Goal: Task Accomplishment & Management: Use online tool/utility

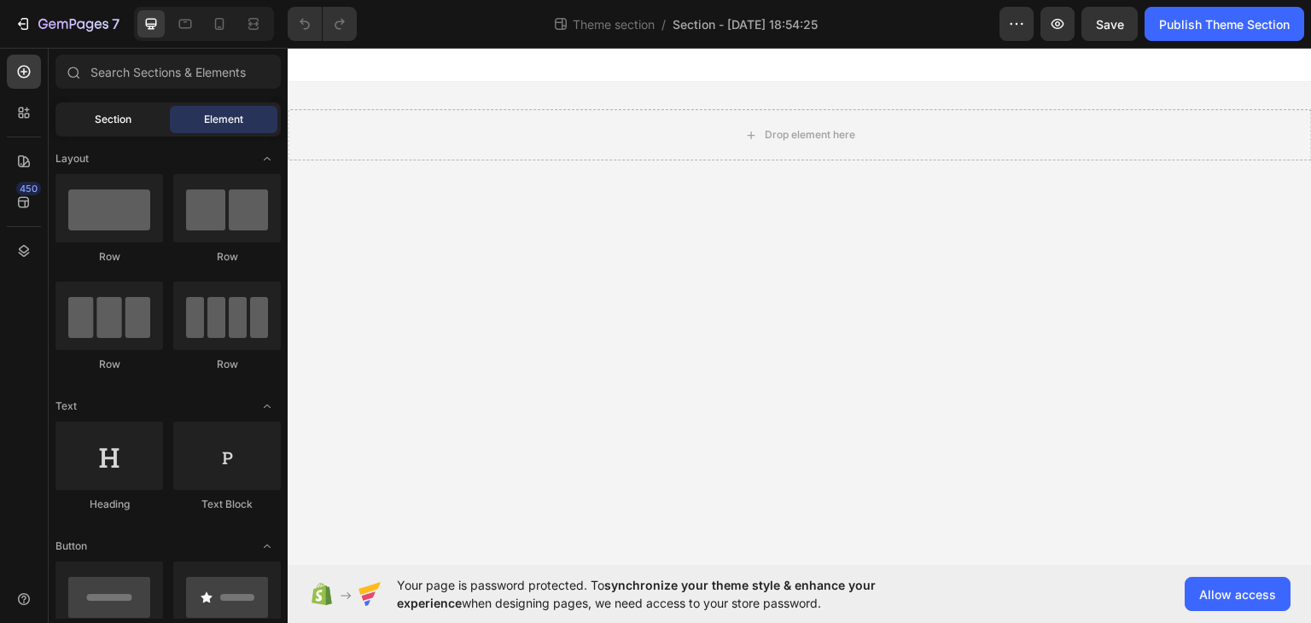
click at [119, 124] on span "Section" at bounding box center [113, 119] width 37 height 15
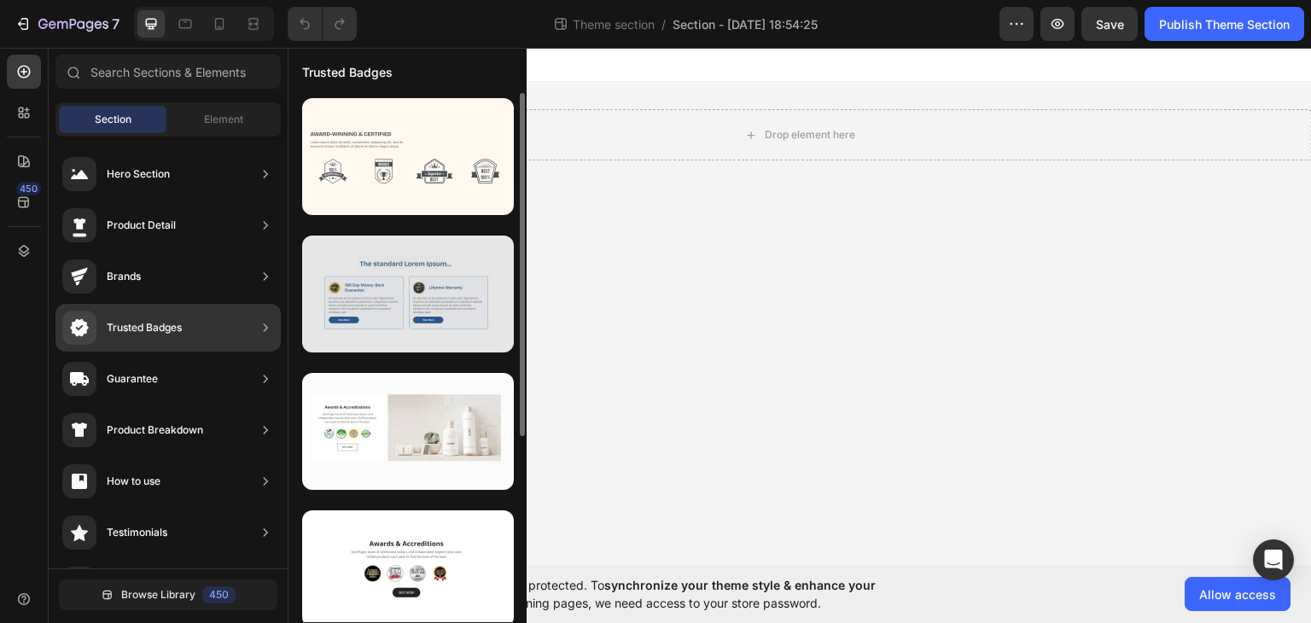
click at [427, 288] on div at bounding box center [408, 294] width 212 height 117
click at [430, 288] on div at bounding box center [408, 294] width 212 height 117
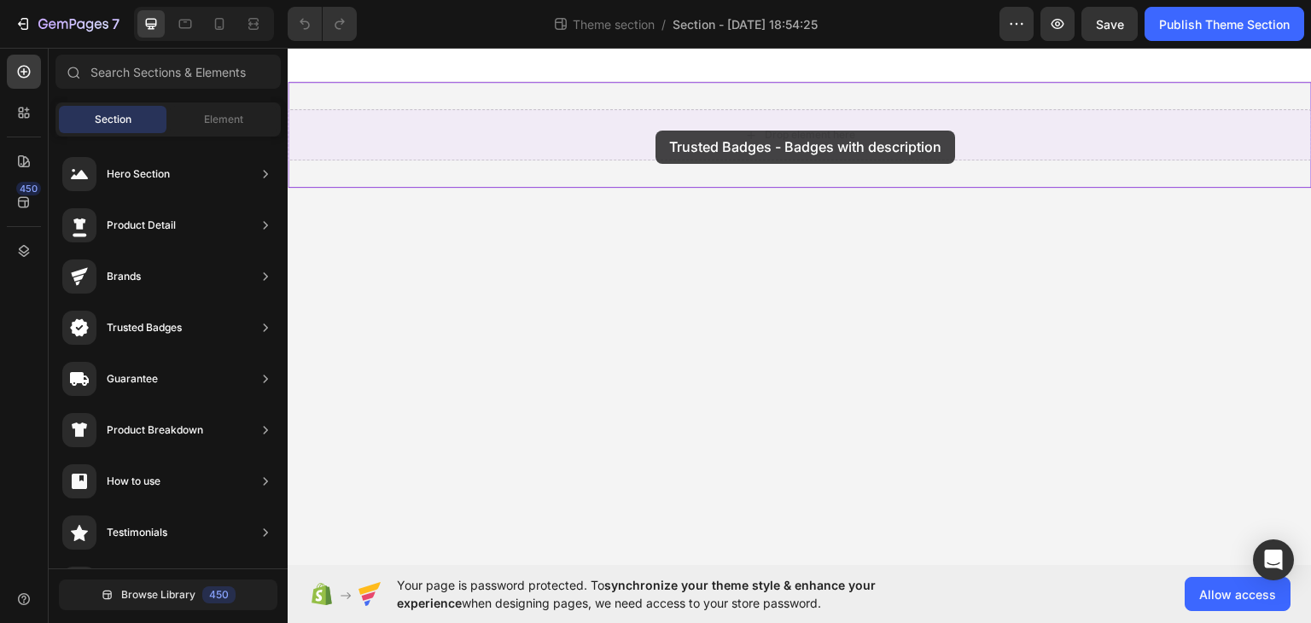
drag, startPoint x: 688, startPoint y: 339, endPoint x: 656, endPoint y: 130, distance: 211.6
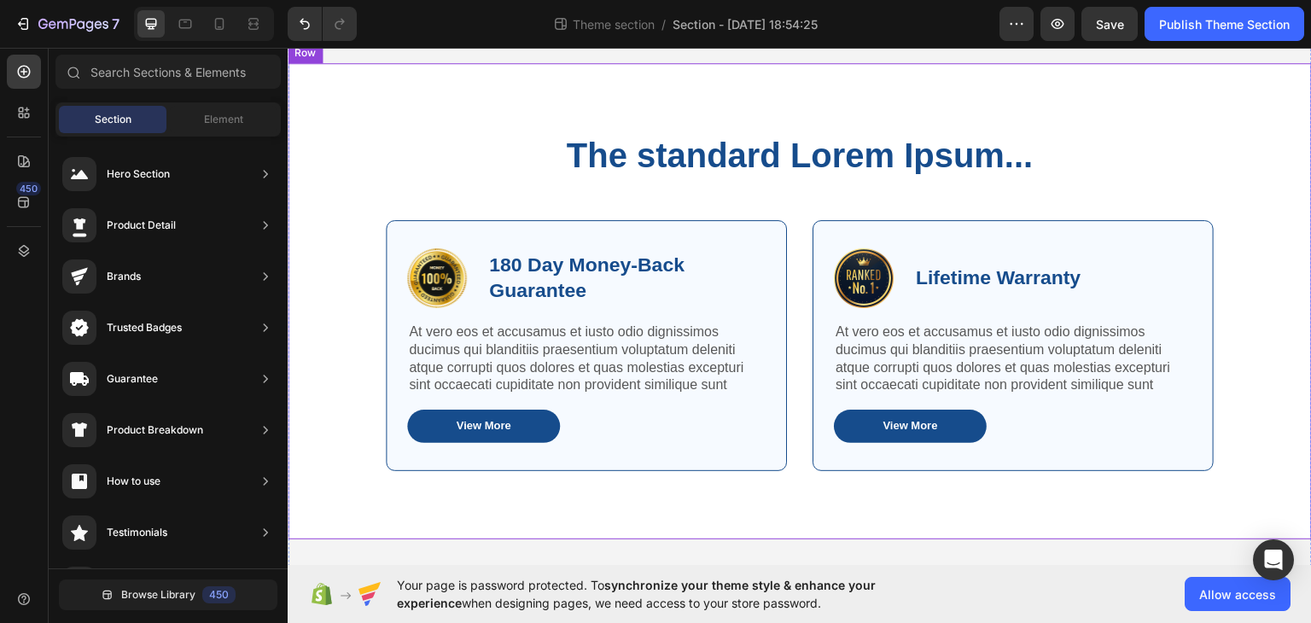
scroll to position [47, 0]
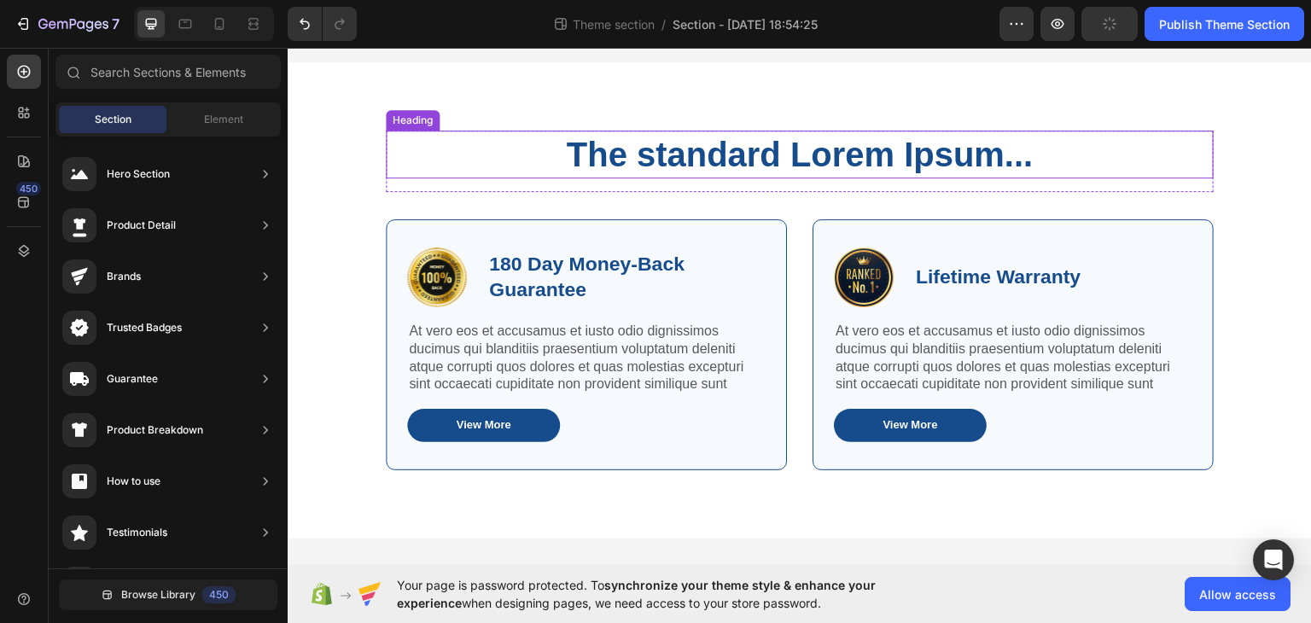
click at [643, 154] on h2 "The standard Lorem Ipsum..." at bounding box center [800, 154] width 828 height 48
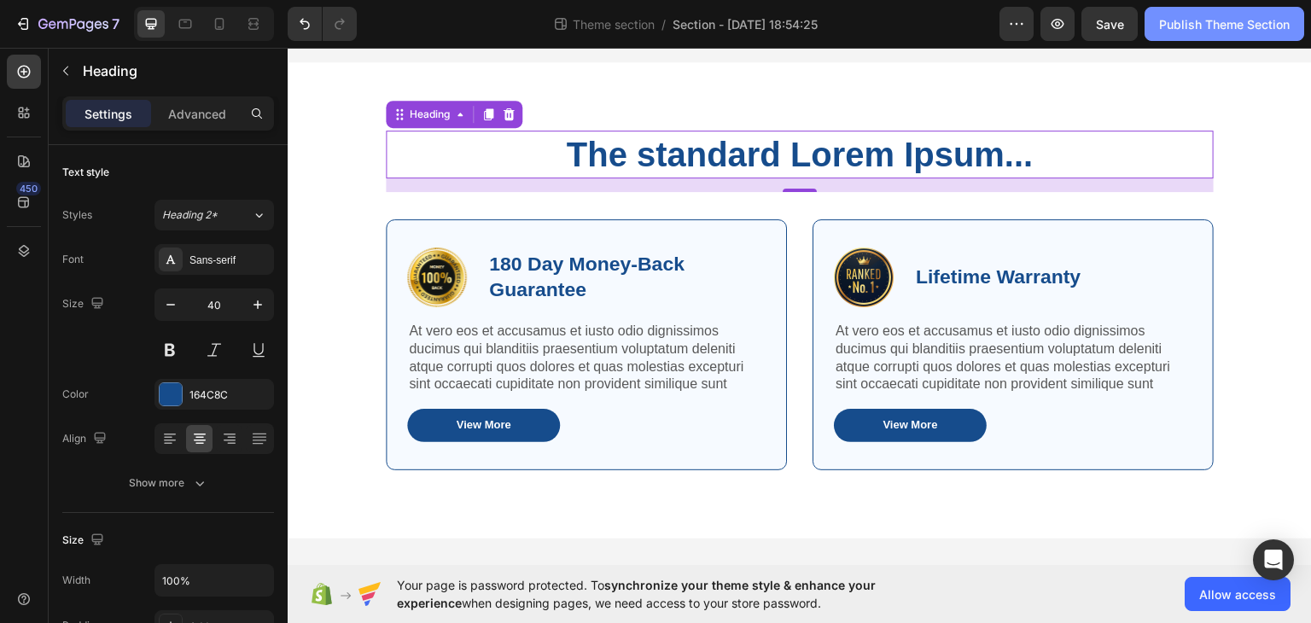
click at [1232, 24] on div "Publish Theme Section" at bounding box center [1224, 24] width 131 height 18
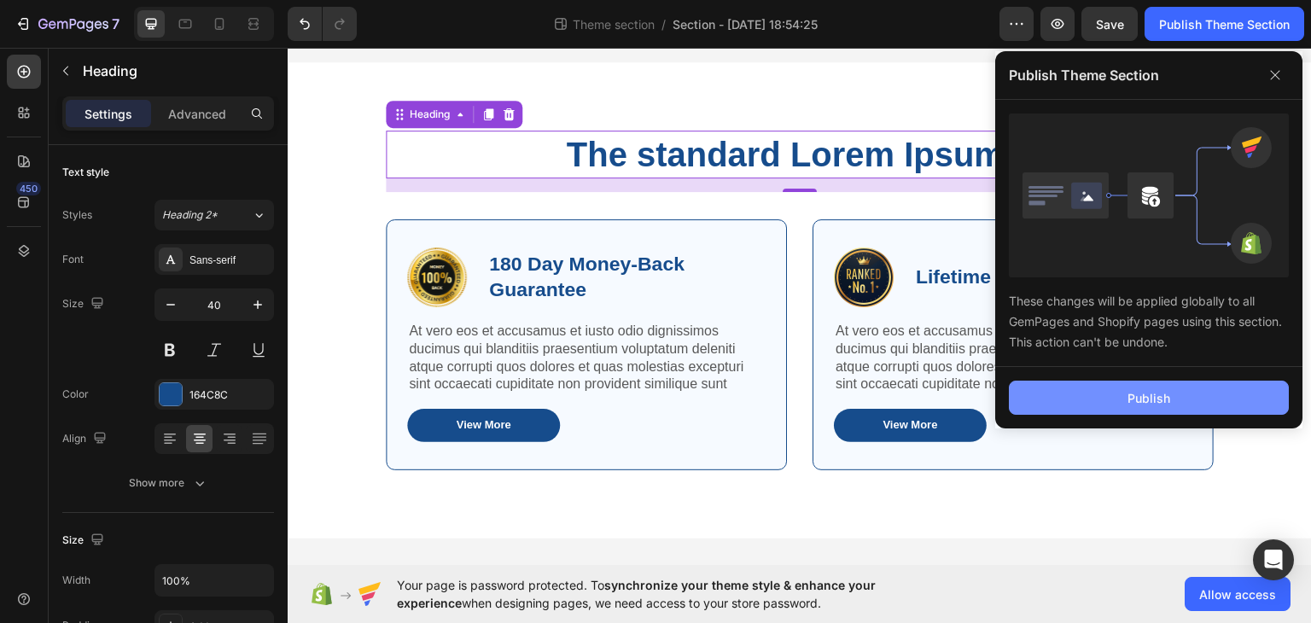
click at [1175, 394] on button "Publish" at bounding box center [1149, 398] width 280 height 34
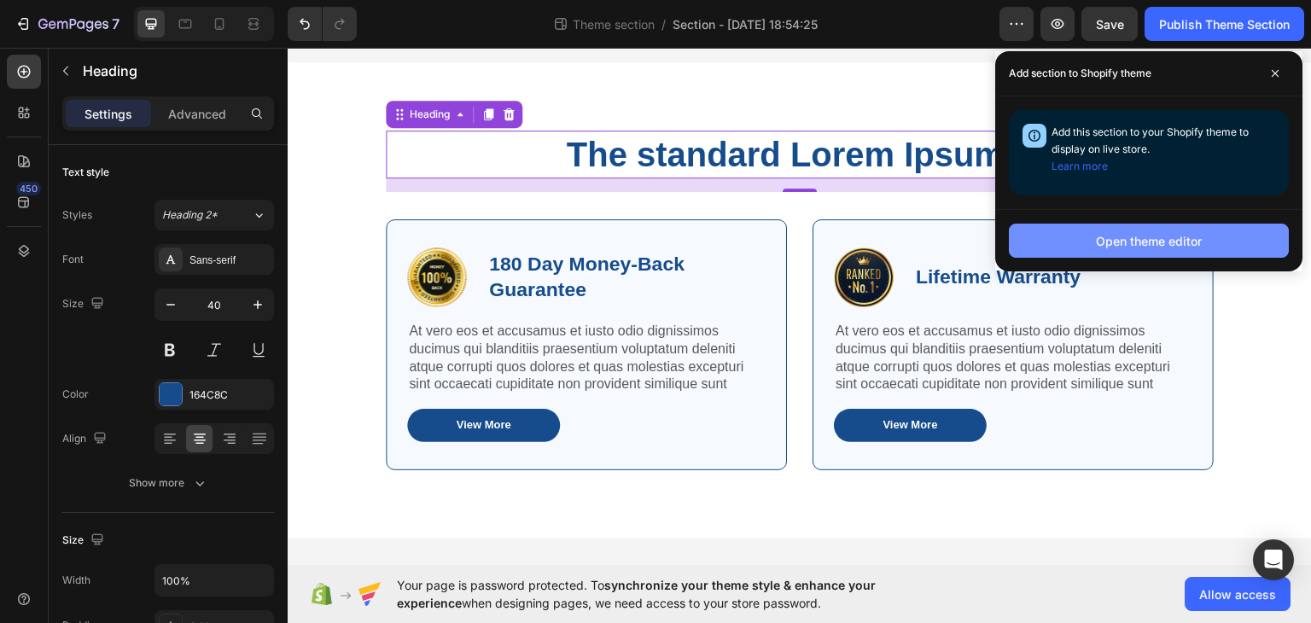
click at [1172, 243] on div "Open theme editor" at bounding box center [1149, 241] width 106 height 18
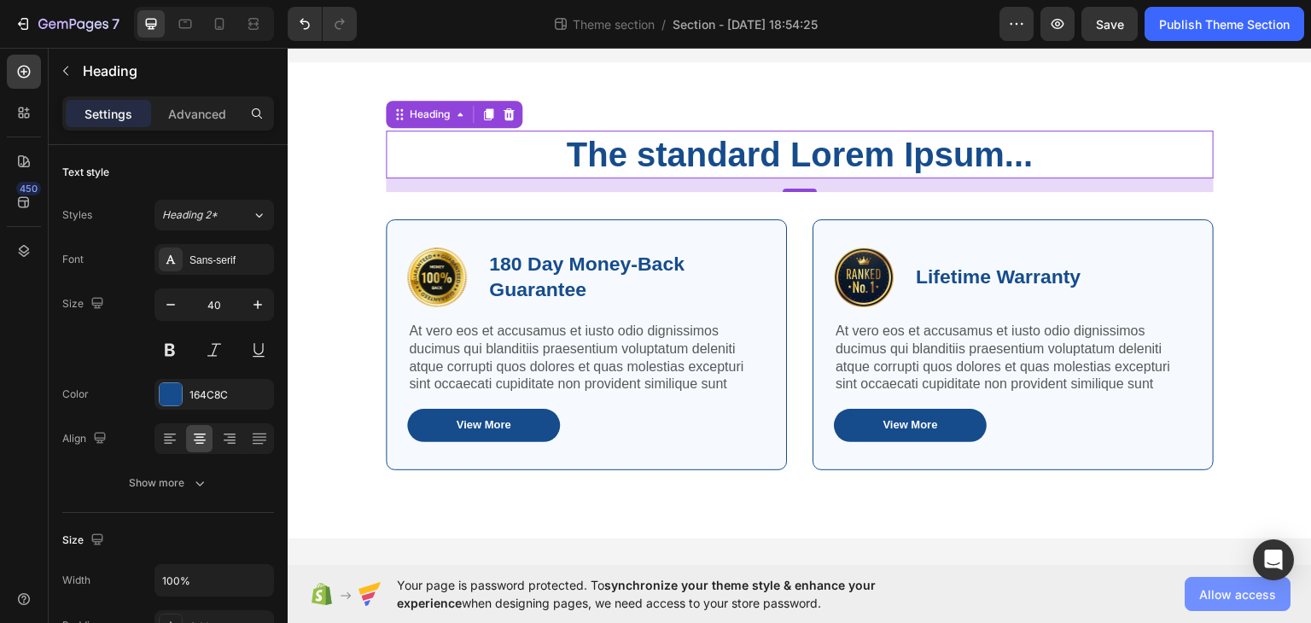
click at [1226, 598] on span "Allow access" at bounding box center [1237, 595] width 77 height 18
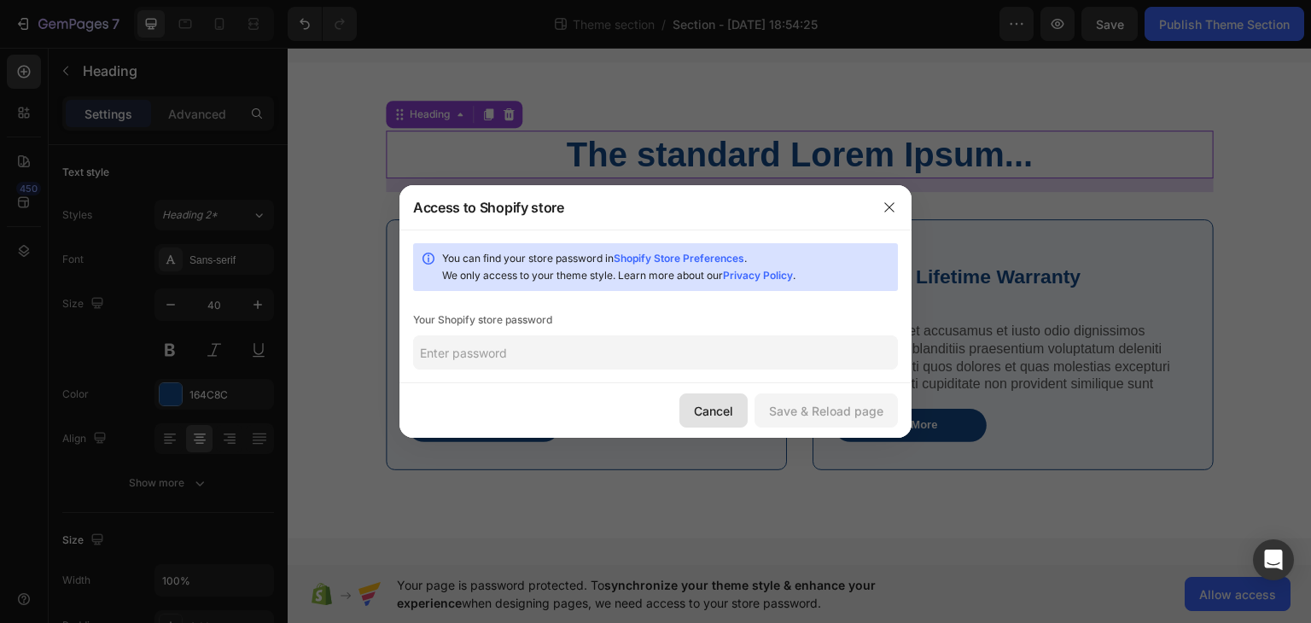
click at [725, 412] on div "Cancel" at bounding box center [713, 411] width 39 height 18
